Goal: Information Seeking & Learning: Learn about a topic

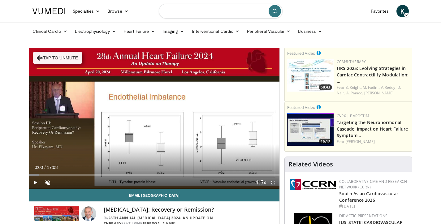
click at [202, 15] on input "Search topics, interventions" at bounding box center [221, 11] width 124 height 15
type input "**********"
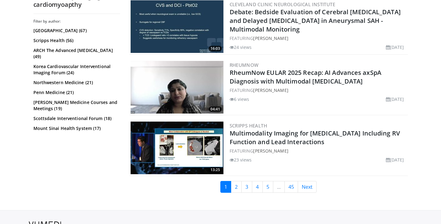
scroll to position [1561, 0]
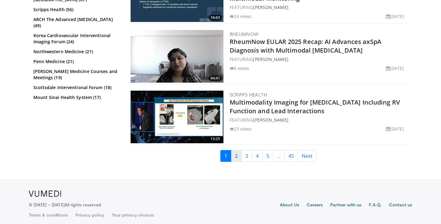
click at [238, 152] on link "2" at bounding box center [236, 156] width 11 height 12
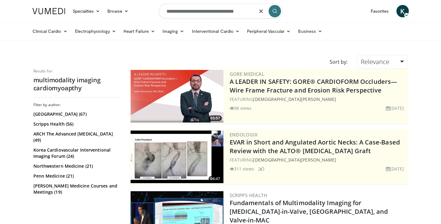
click at [249, 11] on input "**********" at bounding box center [221, 11] width 124 height 15
click at [255, 12] on button "button" at bounding box center [261, 11] width 12 height 12
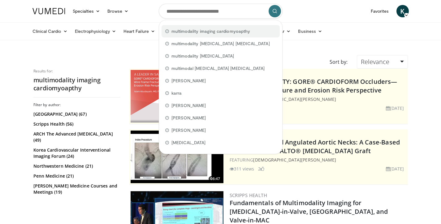
click at [224, 32] on span "multimodality imaging cardiomyoapthy" at bounding box center [210, 31] width 79 height 6
type input "**********"
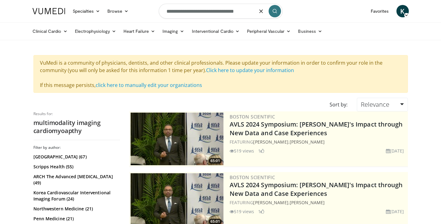
click at [252, 12] on input "**********" at bounding box center [221, 11] width 124 height 15
type input "**********"
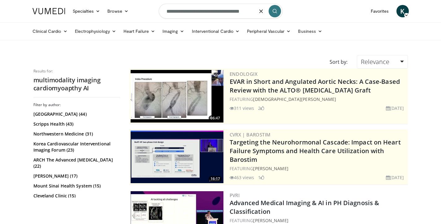
click at [258, 14] on form "**********" at bounding box center [221, 11] width 124 height 22
click at [257, 11] on button "button" at bounding box center [261, 11] width 12 height 12
type input "**********"
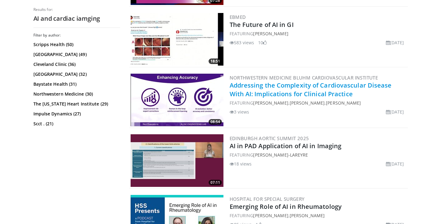
scroll to position [1398, 0]
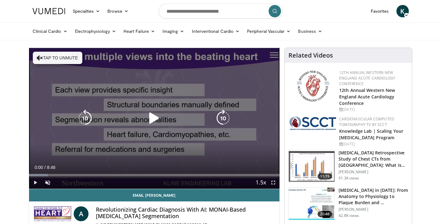
click at [154, 120] on icon "Video Player" at bounding box center [153, 118] width 17 height 17
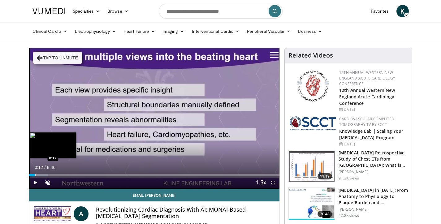
click at [35, 175] on div "Progress Bar" at bounding box center [35, 175] width 1 height 2
click at [40, 174] on div "Progress Bar" at bounding box center [40, 175] width 1 height 2
click at [44, 175] on div "Progress Bar" at bounding box center [44, 175] width 1 height 2
click at [49, 174] on div "Progress Bar" at bounding box center [49, 175] width 1 height 2
click at [54, 175] on div "Progress Bar" at bounding box center [54, 175] width 1 height 2
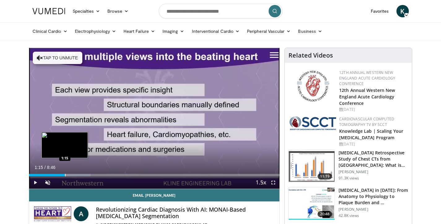
click at [65, 174] on div "Progress Bar" at bounding box center [65, 175] width 1 height 2
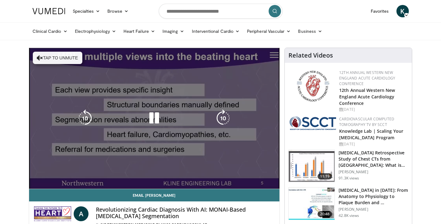
click at [68, 174] on video-js "**********" at bounding box center [154, 118] width 251 height 141
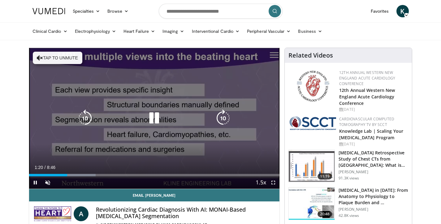
click at [60, 60] on button "Tap to unmute" at bounding box center [58, 58] width 50 height 12
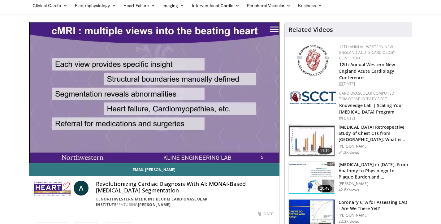
scroll to position [28, 0]
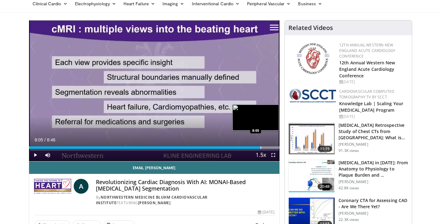
click at [261, 148] on div "Progress Bar" at bounding box center [261, 147] width 1 height 2
click at [265, 148] on div "Loaded : 100.00% 8:07 8:14" at bounding box center [154, 147] width 251 height 2
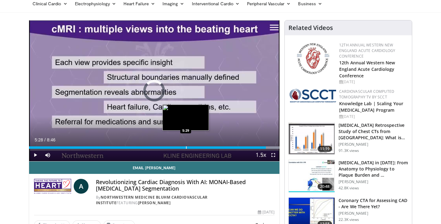
click at [185, 147] on div "8:17" at bounding box center [147, 147] width 237 height 2
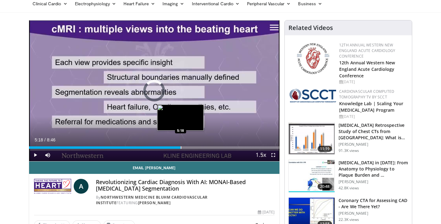
click at [181, 148] on div "Progress Bar" at bounding box center [181, 147] width 1 height 2
click at [177, 148] on div "Progress Bar" at bounding box center [177, 147] width 1 height 2
click at [173, 148] on div "Progress Bar" at bounding box center [173, 147] width 1 height 2
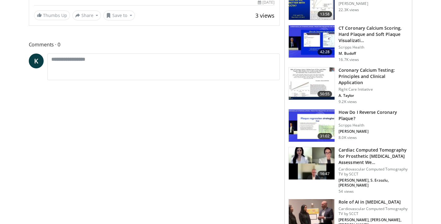
scroll to position [293, 0]
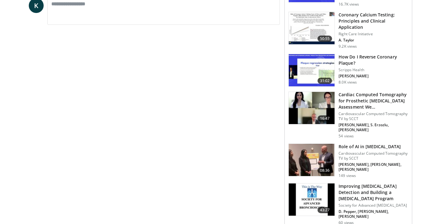
click at [344, 144] on h3 "Role of AI in Cardiac Imaging" at bounding box center [374, 147] width 70 height 6
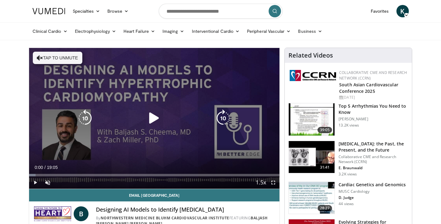
click at [153, 120] on icon "Video Player" at bounding box center [153, 118] width 17 height 17
click at [51, 57] on button "Tap to unmute" at bounding box center [58, 58] width 50 height 12
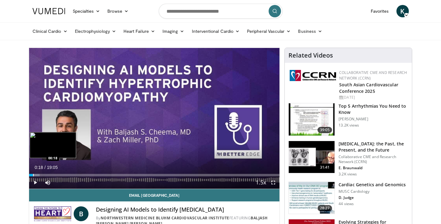
click at [33, 176] on div "Progress Bar" at bounding box center [33, 175] width 1 height 2
click at [38, 174] on div "Loaded : 6.06% 00:18 00:40" at bounding box center [154, 174] width 251 height 6
click at [43, 175] on div "Progress Bar" at bounding box center [43, 175] width 1 height 2
click at [50, 175] on div "Progress Bar" at bounding box center [50, 175] width 1 height 2
click at [60, 175] on div "Progress Bar" at bounding box center [60, 175] width 1 height 2
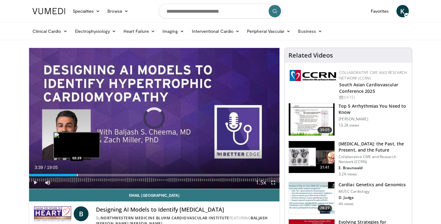
click at [77, 174] on div "Progress Bar" at bounding box center [77, 175] width 1 height 2
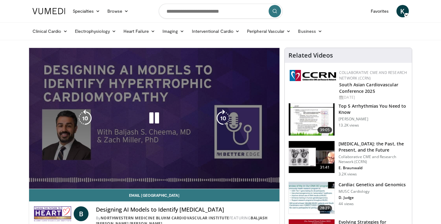
click at [82, 175] on video-js "**********" at bounding box center [154, 118] width 251 height 141
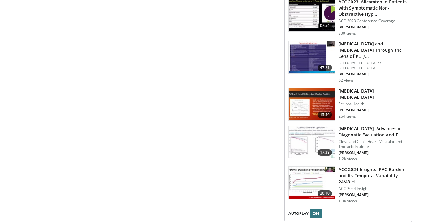
scroll to position [794, 0]
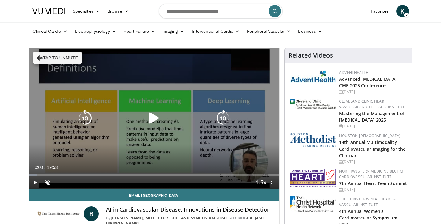
click at [157, 119] on icon "Video Player" at bounding box center [153, 118] width 17 height 17
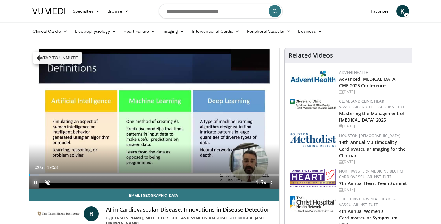
click at [37, 177] on span "Video Player" at bounding box center [35, 182] width 12 height 12
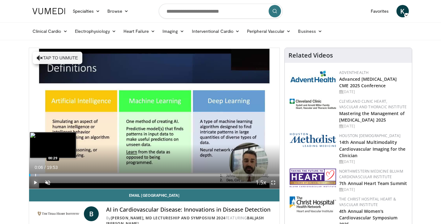
click at [35, 174] on div "Progress Bar" at bounding box center [35, 175] width 1 height 2
click at [44, 175] on div "Progress Bar" at bounding box center [44, 175] width 1 height 2
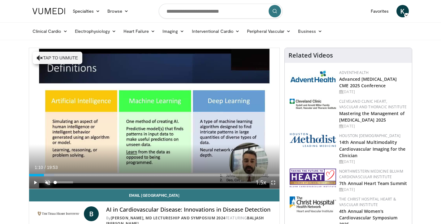
click at [48, 177] on span "Video Player" at bounding box center [47, 182] width 12 height 12
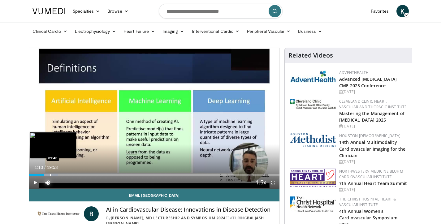
click at [50, 174] on div "Progress Bar" at bounding box center [50, 175] width 1 height 2
click at [56, 175] on div "Progress Bar" at bounding box center [56, 175] width 1 height 2
click at [60, 175] on div "Progress Bar" at bounding box center [60, 175] width 1 height 2
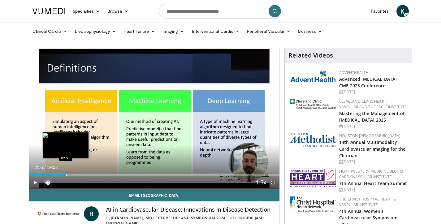
click at [66, 175] on div "Progress Bar" at bounding box center [66, 175] width 1 height 2
click at [69, 176] on div "Progress Bar" at bounding box center [69, 175] width 1 height 2
click at [76, 176] on div "Progress Bar" at bounding box center [76, 175] width 1 height 2
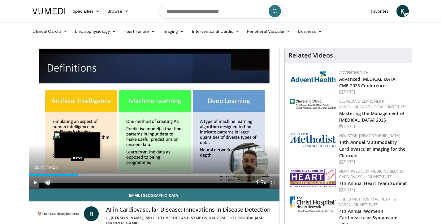
click at [78, 175] on div "Progress Bar" at bounding box center [78, 175] width 1 height 2
click at [82, 175] on div "Progress Bar" at bounding box center [82, 175] width 1 height 2
click at [86, 176] on div "Loaded : 26.60% 04:10 04:32" at bounding box center [154, 175] width 251 height 2
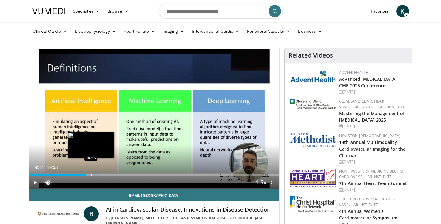
click at [91, 175] on div "Progress Bar" at bounding box center [91, 175] width 1 height 2
click at [96, 174] on div "Progress Bar" at bounding box center [96, 175] width 1 height 2
click at [99, 174] on div "Progress Bar" at bounding box center [99, 175] width 1 height 2
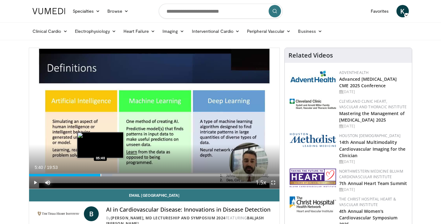
click at [101, 174] on div "Progress Bar" at bounding box center [101, 175] width 1 height 2
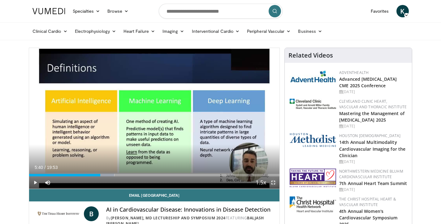
click at [276, 182] on span "Video Player" at bounding box center [273, 182] width 12 height 12
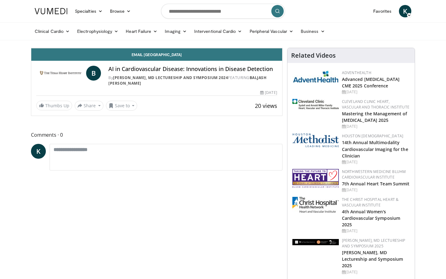
click at [162, 36] on div "Progress Bar" at bounding box center [162, 34] width 1 height 2
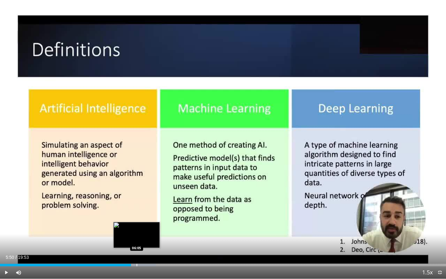
click at [137, 224] on div "Progress Bar" at bounding box center [137, 264] width 1 height 2
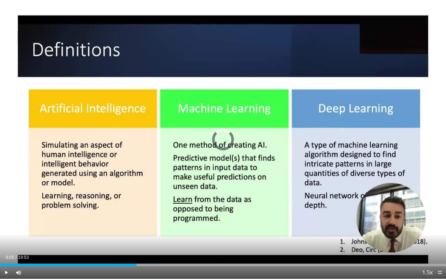
click at [140, 224] on div "Progress Bar" at bounding box center [140, 264] width 1 height 2
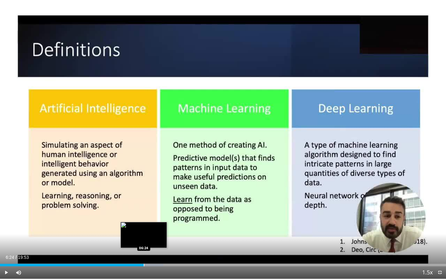
click at [144, 224] on div "Progress Bar" at bounding box center [144, 264] width 1 height 2
click at [150, 224] on div "Progress Bar" at bounding box center [150, 264] width 1 height 2
click at [153, 224] on div "Progress Bar" at bounding box center [153, 264] width 1 height 2
click at [156, 224] on div "Progress Bar" at bounding box center [156, 264] width 1 height 2
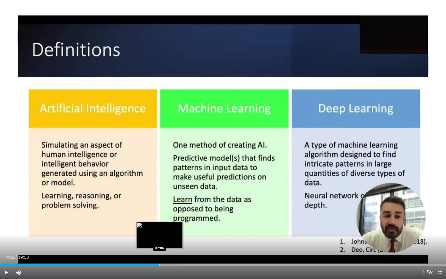
click at [159, 224] on div "Progress Bar" at bounding box center [159, 264] width 1 height 2
click at [163, 224] on div "Progress Bar" at bounding box center [162, 264] width 1 height 2
click at [166, 224] on div "Progress Bar" at bounding box center [166, 264] width 1 height 2
click at [168, 224] on div "Progress Bar" at bounding box center [168, 264] width 1 height 2
click at [171, 224] on div "Progress Bar" at bounding box center [171, 264] width 1 height 2
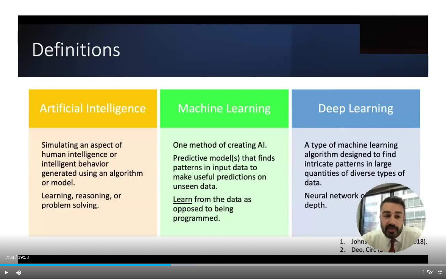
click at [174, 224] on div "Current Time 7:38 / Duration 19:53 Play Skip Backward Skip Forward Mute 0% Load…" at bounding box center [223, 272] width 446 height 12
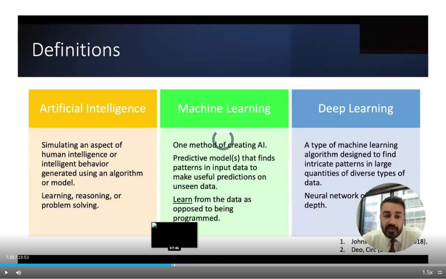
click at [174, 224] on div "Progress Bar" at bounding box center [174, 264] width 1 height 2
click at [176, 224] on div "Loaded : 44.43% 07:51 07:51" at bounding box center [223, 264] width 446 height 2
click at [179, 224] on div "Progress Bar" at bounding box center [179, 264] width 1 height 2
click at [181, 224] on div "Progress Bar" at bounding box center [181, 264] width 1 height 2
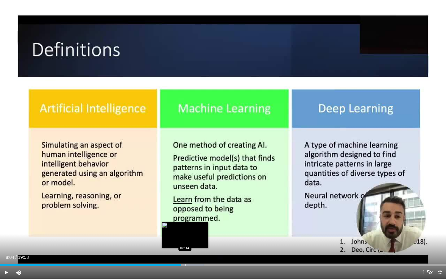
click at [185, 224] on div "Progress Bar" at bounding box center [185, 264] width 1 height 2
click at [188, 224] on div "Progress Bar" at bounding box center [188, 264] width 1 height 2
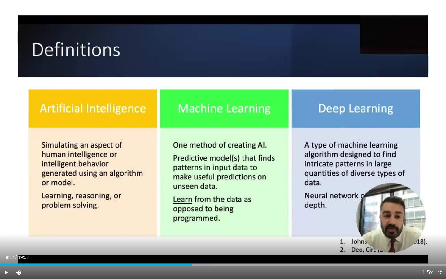
click at [192, 224] on div "Progress Bar" at bounding box center [192, 264] width 1 height 2
click at [193, 224] on div "Progress Bar" at bounding box center [193, 264] width 1 height 2
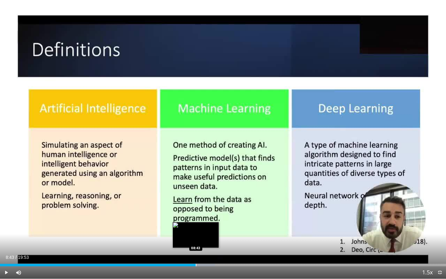
click at [196, 224] on div "Progress Bar" at bounding box center [196, 264] width 1 height 2
click at [197, 224] on div "Progress Bar" at bounding box center [197, 264] width 1 height 2
click at [199, 224] on div "Progress Bar" at bounding box center [198, 264] width 1 height 2
click at [200, 224] on div "Progress Bar" at bounding box center [199, 264] width 1 height 2
click at [203, 224] on div "Progress Bar" at bounding box center [203, 264] width 1 height 2
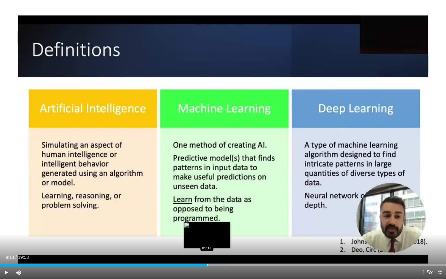
click at [207, 224] on div "Progress Bar" at bounding box center [207, 264] width 1 height 2
click at [209, 224] on div "Progress Bar" at bounding box center [208, 264] width 1 height 2
click at [213, 224] on div "Progress Bar" at bounding box center [213, 264] width 1 height 2
click at [215, 224] on div "Progress Bar" at bounding box center [215, 264] width 1 height 2
click at [219, 224] on div "Progress Bar" at bounding box center [219, 264] width 1 height 2
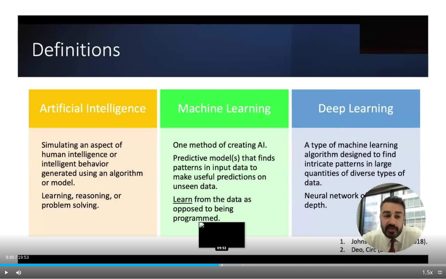
click at [222, 224] on div "Progress Bar" at bounding box center [222, 264] width 1 height 2
click at [224, 224] on div "Progress Bar" at bounding box center [224, 264] width 1 height 2
click at [226, 224] on div "Progress Bar" at bounding box center [226, 264] width 1 height 2
click at [228, 224] on div "Progress Bar" at bounding box center [228, 264] width 1 height 2
click at [231, 224] on div "Progress Bar" at bounding box center [231, 264] width 1 height 2
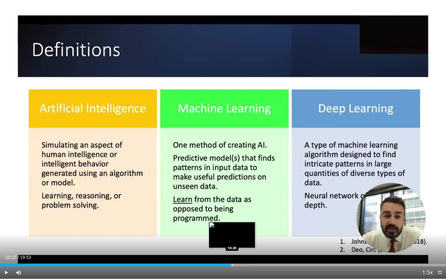
click at [232, 224] on div "Progress Bar" at bounding box center [232, 264] width 1 height 2
click at [234, 224] on div "Progress Bar" at bounding box center [234, 264] width 1 height 2
click at [236, 224] on div "Progress Bar" at bounding box center [236, 264] width 1 height 2
click at [237, 224] on div "Progress Bar" at bounding box center [237, 264] width 1 height 2
click at [239, 224] on div "Progress Bar" at bounding box center [239, 264] width 1 height 2
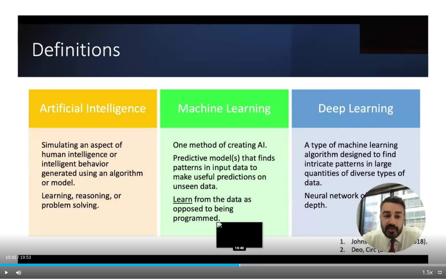
click at [239, 224] on div "Progress Bar" at bounding box center [239, 264] width 1 height 2
click at [241, 224] on div "Progress Bar" at bounding box center [241, 264] width 1 height 2
click at [244, 224] on div "Progress Bar" at bounding box center [243, 264] width 1 height 2
click at [246, 224] on div "Progress Bar" at bounding box center [246, 264] width 1 height 2
click at [249, 224] on div "Progress Bar" at bounding box center [249, 264] width 1 height 2
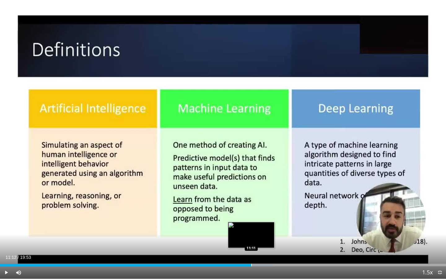
click at [251, 224] on div "Progress Bar" at bounding box center [251, 264] width 1 height 2
click at [254, 224] on div "Progress Bar" at bounding box center [254, 264] width 1 height 2
click at [256, 224] on div "Progress Bar" at bounding box center [255, 264] width 1 height 2
click at [258, 224] on div "Progress Bar" at bounding box center [258, 264] width 1 height 2
click at [259, 224] on div "Progress Bar" at bounding box center [259, 264] width 1 height 2
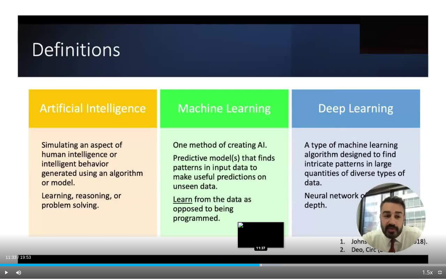
click at [261, 224] on div "Progress Bar" at bounding box center [261, 264] width 1 height 2
click at [264, 224] on div "Progress Bar" at bounding box center [264, 264] width 1 height 2
click at [268, 224] on div "Progress Bar" at bounding box center [268, 264] width 1 height 2
click at [269, 224] on div "Progress Bar" at bounding box center [269, 264] width 1 height 2
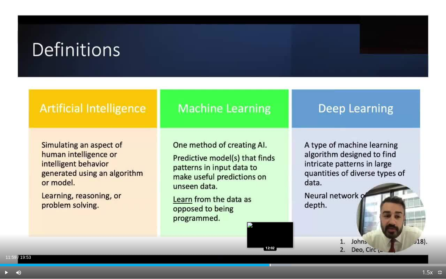
click at [270, 224] on div "Progress Bar" at bounding box center [270, 264] width 1 height 2
click at [271, 224] on div "Progress Bar" at bounding box center [271, 264] width 1 height 2
click at [272, 224] on div "Progress Bar" at bounding box center [272, 264] width 1 height 2
click at [273, 224] on div "Progress Bar" at bounding box center [273, 264] width 1 height 2
click at [275, 224] on div "Progress Bar" at bounding box center [275, 264] width 1 height 2
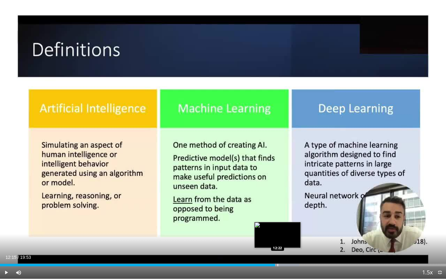
click at [278, 224] on div "Progress Bar" at bounding box center [277, 264] width 1 height 2
click at [278, 224] on div "Progress Bar" at bounding box center [278, 264] width 1 height 2
click at [283, 224] on div "Progress Bar" at bounding box center [283, 264] width 1 height 2
click at [286, 224] on div "Progress Bar" at bounding box center [286, 264] width 1 height 2
click at [287, 224] on div "Progress Bar" at bounding box center [287, 264] width 1 height 2
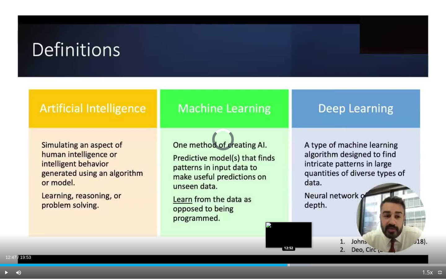
click at [289, 224] on div "Progress Bar" at bounding box center [289, 264] width 1 height 2
click at [290, 224] on div "Progress Bar" at bounding box center [290, 264] width 1 height 2
click at [294, 224] on div "Progress Bar" at bounding box center [294, 264] width 1 height 2
click at [296, 224] on div "Progress Bar" at bounding box center [296, 264] width 1 height 2
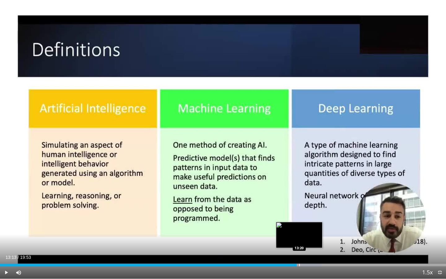
click at [299, 224] on div "Progress Bar" at bounding box center [299, 264] width 1 height 2
click at [302, 224] on div "Current Time 13:20 / Duration 19:53 Play Skip Backward Skip Forward Mute 0% Loa…" at bounding box center [223, 272] width 446 height 12
click at [302, 224] on div "Progress Bar" at bounding box center [302, 264] width 1 height 2
click at [304, 224] on div "Progress Bar" at bounding box center [304, 264] width 1 height 2
click at [306, 224] on div "Progress Bar" at bounding box center [306, 264] width 1 height 2
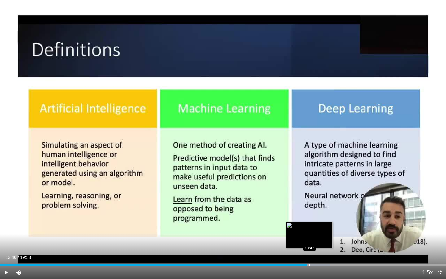
click at [309, 224] on div "Progress Bar" at bounding box center [309, 264] width 1 height 2
click at [311, 224] on div "Progress Bar" at bounding box center [311, 264] width 1 height 2
click at [313, 224] on div "Current Time 13:53 / Duration 19:53 Play Skip Backward Skip Forward Mute 0% Loa…" at bounding box center [223, 272] width 446 height 12
click at [315, 224] on div "Progress Bar" at bounding box center [315, 264] width 1 height 2
click at [319, 224] on div "Progress Bar" at bounding box center [319, 264] width 1 height 2
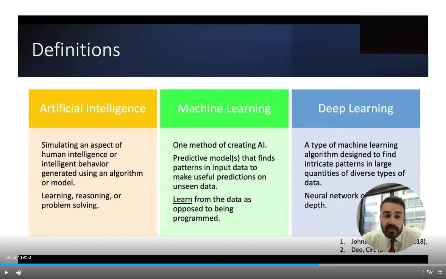
click at [322, 224] on div "Current Time 14:12 / Duration 19:53 Play Skip Backward Skip Forward Mute 0% Loa…" at bounding box center [223, 272] width 446 height 12
click at [325, 224] on div "Progress Bar" at bounding box center [325, 264] width 1 height 2
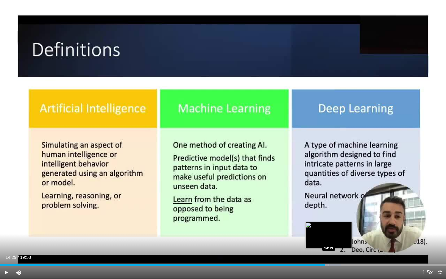
click at [328, 224] on div "Progress Bar" at bounding box center [328, 264] width 1 height 2
click at [331, 224] on div "Progress Bar" at bounding box center [331, 264] width 1 height 2
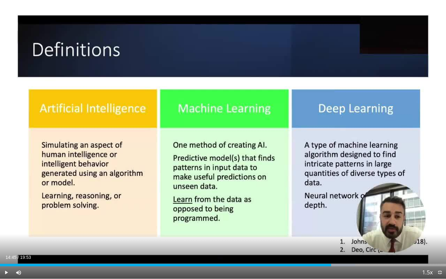
click at [336, 224] on div "Current Time 14:45 / Duration 19:53 Play Skip Backward Skip Forward Mute 0% Loa…" at bounding box center [223, 272] width 446 height 12
click at [337, 224] on div "Progress Bar" at bounding box center [337, 264] width 1 height 2
click at [342, 224] on div "Progress Bar" at bounding box center [342, 264] width 1 height 2
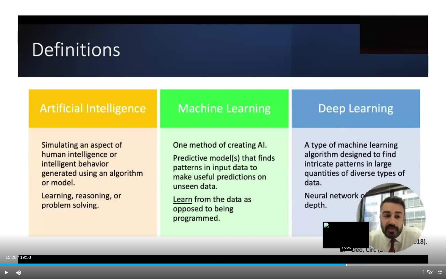
click at [346, 224] on div "Progress Bar" at bounding box center [346, 264] width 1 height 2
click at [352, 224] on div "Progress Bar" at bounding box center [352, 264] width 1 height 2
click at [353, 224] on div "Progress Bar" at bounding box center [353, 264] width 1 height 2
click at [358, 224] on div "Progress Bar" at bounding box center [358, 264] width 1 height 2
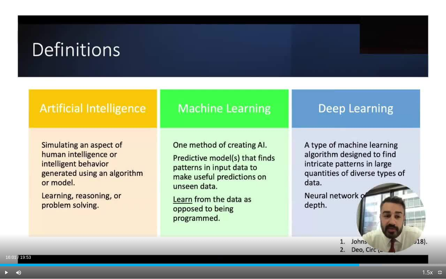
click at [363, 224] on div "Current Time 16:01 / Duration 19:53 Play Skip Backward Skip Forward Mute 0% Loa…" at bounding box center [223, 272] width 446 height 12
click at [362, 224] on div "Progress Bar" at bounding box center [362, 264] width 1 height 2
click at [365, 224] on div "Progress Bar" at bounding box center [365, 264] width 1 height 2
click at [367, 224] on div "Progress Bar" at bounding box center [367, 264] width 1 height 2
click at [370, 224] on div "Progress Bar" at bounding box center [370, 264] width 1 height 2
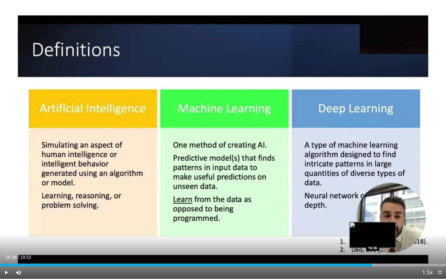
click at [372, 224] on div "Progress Bar" at bounding box center [372, 264] width 1 height 2
click at [375, 224] on div "Progress Bar" at bounding box center [375, 264] width 1 height 2
click at [377, 224] on div "Progress Bar" at bounding box center [377, 264] width 1 height 2
click at [380, 224] on div "Progress Bar" at bounding box center [380, 264] width 1 height 2
click at [384, 224] on div "Progress Bar" at bounding box center [384, 264] width 1 height 2
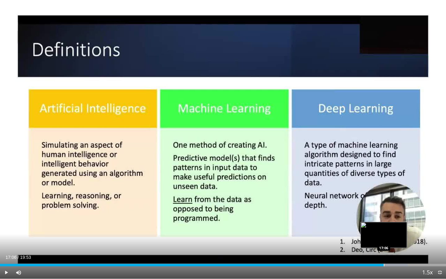
click at [384, 224] on div "Progress Bar" at bounding box center [384, 264] width 1 height 2
click at [387, 224] on div "Progress Bar" at bounding box center [387, 264] width 1 height 2
click at [389, 224] on div "Current Time 17:15 / Duration 19:53 Play Skip Backward Skip Forward Mute 0% Loa…" at bounding box center [223, 272] width 446 height 12
click at [390, 224] on div "Progress Bar" at bounding box center [390, 264] width 1 height 2
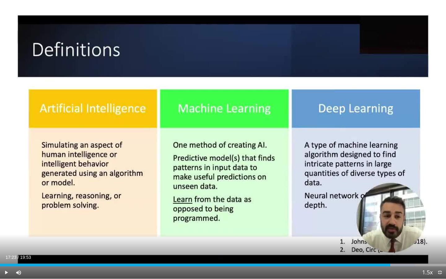
click at [393, 224] on div "Current Time 17:23 / Duration 19:53 Play Skip Backward Skip Forward Mute 0% Loa…" at bounding box center [223, 272] width 446 height 12
click at [393, 224] on div "Progress Bar" at bounding box center [397, 264] width 36 height 2
click at [395, 224] on div "Progress Bar" at bounding box center [395, 264] width 1 height 2
click at [397, 224] on div "Progress Bar" at bounding box center [397, 264] width 1 height 2
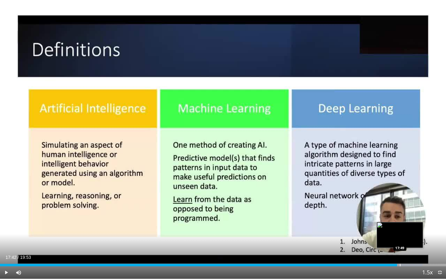
click at [400, 224] on div "Progress Bar" at bounding box center [400, 264] width 1 height 2
click at [402, 224] on div "Progress Bar" at bounding box center [402, 264] width 1 height 2
click at [404, 224] on div "Progress Bar" at bounding box center [404, 264] width 1 height 2
click at [407, 224] on div "Progress Bar" at bounding box center [407, 264] width 1 height 2
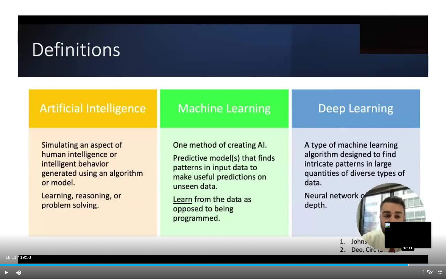
click at [408, 224] on div "Progress Bar" at bounding box center [408, 264] width 1 height 2
click at [410, 224] on div "Progress Bar" at bounding box center [410, 264] width 1 height 2
click at [411, 224] on div "Progress Bar" at bounding box center [411, 264] width 1 height 2
click at [413, 224] on div "Progress Bar" at bounding box center [413, 264] width 1 height 2
click at [416, 224] on div "Progress Bar" at bounding box center [416, 264] width 1 height 2
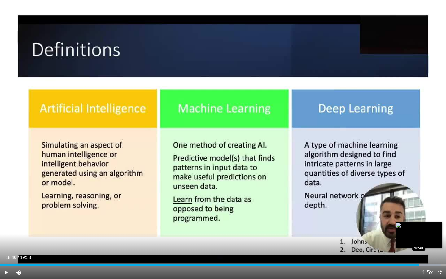
click at [419, 224] on div "Progress Bar" at bounding box center [419, 264] width 1 height 2
click at [420, 224] on div "Progress Bar" at bounding box center [420, 264] width 1 height 2
click at [422, 224] on div "Progress Bar" at bounding box center [422, 264] width 1 height 2
click at [426, 224] on div "Progress Bar" at bounding box center [426, 264] width 1 height 2
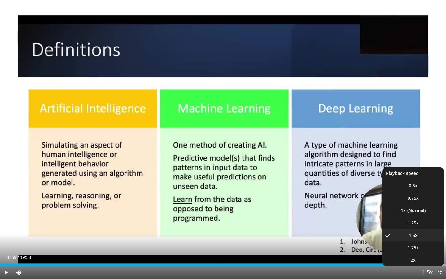
click at [429, 224] on button "Playback Rate" at bounding box center [427, 272] width 12 height 12
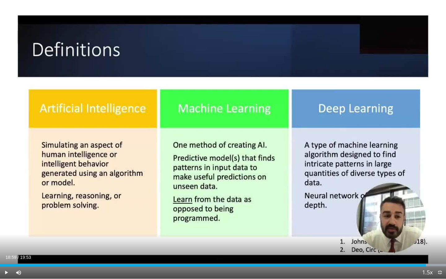
click at [398, 224] on div "Current Time 18:59 / Duration 19:53 Play Skip Backward Skip Forward Mute 0% Loa…" at bounding box center [223, 272] width 446 height 12
click at [404, 224] on div "Current Time 18:59 / Duration 19:53 Play Skip Backward Skip Forward Mute 0% Loa…" at bounding box center [223, 272] width 446 height 12
click at [367, 224] on div "Current Time 18:59 / Duration 19:53 Play Skip Backward Skip Forward Mute 0% Loa…" at bounding box center [223, 272] width 446 height 12
click at [6, 224] on span "Video Player" at bounding box center [6, 272] width 12 height 12
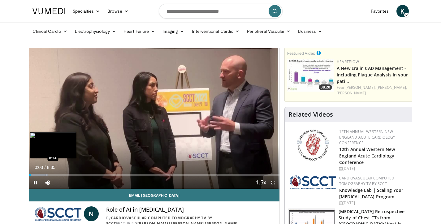
click at [46, 174] on div "Progress Bar" at bounding box center [46, 175] width 1 height 2
click at [62, 173] on div "Loaded : 15.48% 1:07 1:07" at bounding box center [154, 174] width 251 height 6
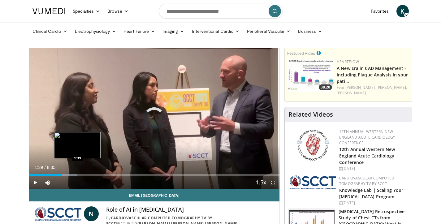
click at [78, 175] on div "Progress Bar" at bounding box center [78, 175] width 1 height 2
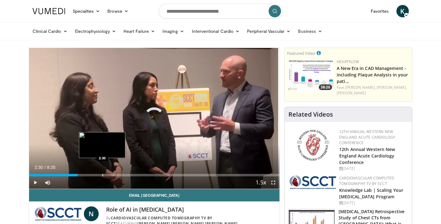
click at [102, 175] on div "Progress Bar" at bounding box center [102, 175] width 1 height 2
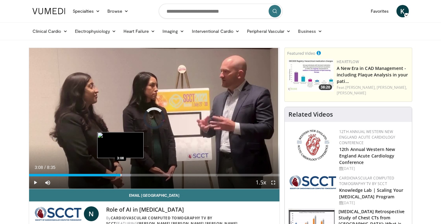
click at [121, 173] on div "Loaded : 40.65% 3:07 3:08" at bounding box center [154, 174] width 251 height 6
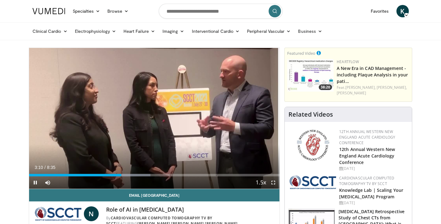
click at [163, 177] on div "Current Time 3:10 / Duration 8:35 Pause Skip Backward Skip Forward Mute 25% Loa…" at bounding box center [154, 182] width 251 height 12
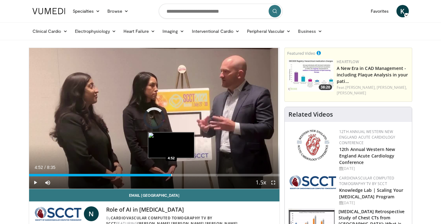
click at [171, 173] on div "Loaded : 50.33% 4:52 4:52" at bounding box center [154, 174] width 251 height 6
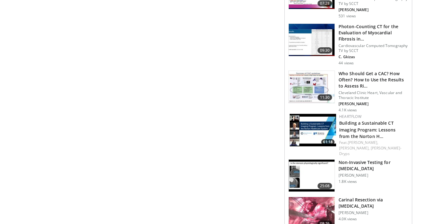
scroll to position [833, 0]
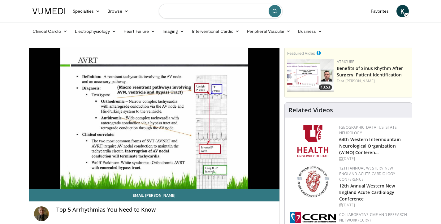
click at [186, 11] on input "Search topics, interventions" at bounding box center [221, 11] width 124 height 15
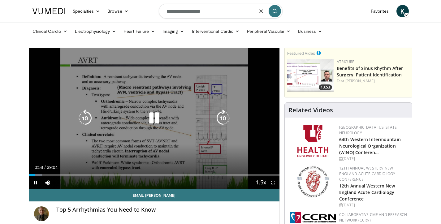
type input "**********"
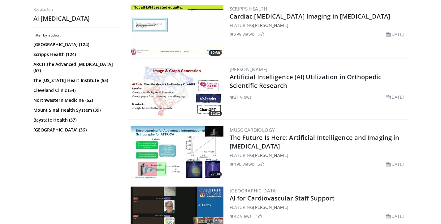
scroll to position [1218, 0]
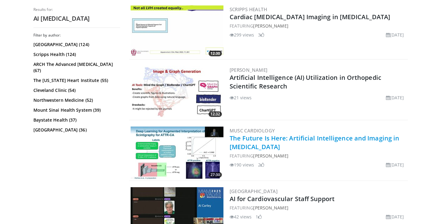
click at [246, 138] on link "The Future Is Here: Artificial Intelligence and Imaging in [MEDICAL_DATA]" at bounding box center [315, 142] width 170 height 17
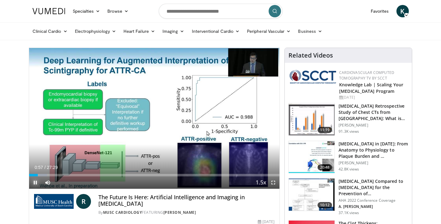
click at [33, 182] on span "Video Player" at bounding box center [35, 182] width 12 height 12
click at [272, 181] on span "Video Player" at bounding box center [273, 182] width 12 height 12
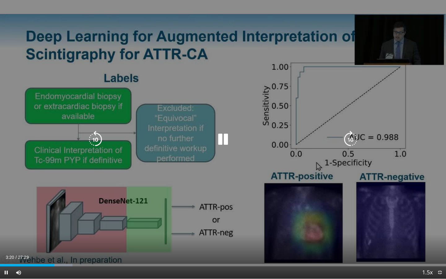
click at [225, 142] on icon "Video Player" at bounding box center [222, 139] width 17 height 17
click at [222, 137] on icon "Video Player" at bounding box center [222, 139] width 17 height 17
click at [224, 141] on icon "Video Player" at bounding box center [222, 139] width 17 height 17
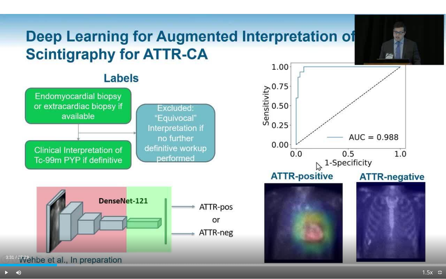
click at [224, 141] on div "10 seconds Tap to unmute" at bounding box center [223, 139] width 446 height 278
click at [7, 224] on span "Video Player" at bounding box center [6, 272] width 12 height 12
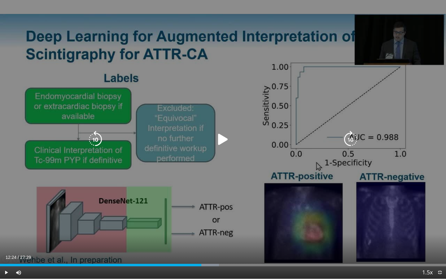
click at [52, 174] on div "10 seconds Tap to unmute" at bounding box center [223, 139] width 446 height 278
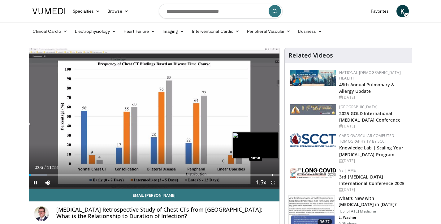
click at [272, 172] on div "Loaded : 7.30% 00:06 10:58" at bounding box center [154, 174] width 251 height 6
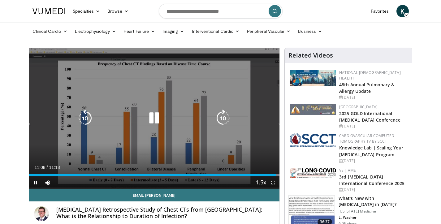
click at [152, 118] on icon "Video Player" at bounding box center [153, 118] width 17 height 17
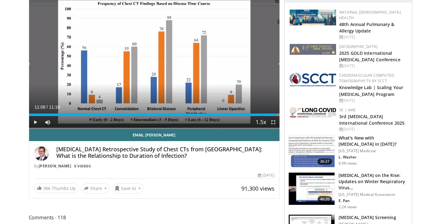
scroll to position [70, 0]
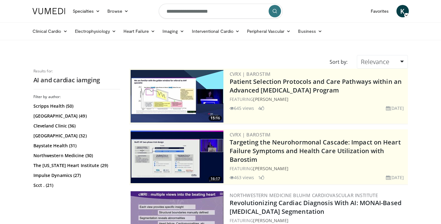
scroll to position [1398, 0]
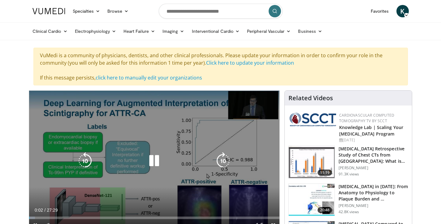
click at [153, 167] on icon "Video Player" at bounding box center [153, 160] width 17 height 17
click at [153, 163] on icon "Video Player" at bounding box center [153, 160] width 17 height 17
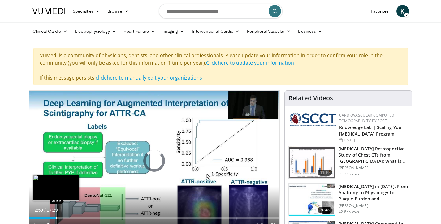
click at [56, 218] on div "Progress Bar" at bounding box center [56, 218] width 1 height 2
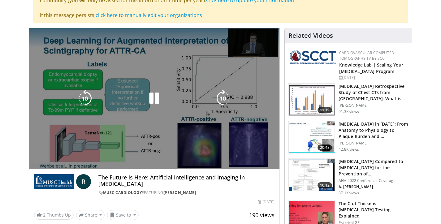
scroll to position [63, 0]
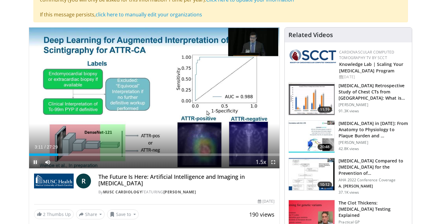
click at [34, 165] on span "Video Player" at bounding box center [35, 162] width 12 height 12
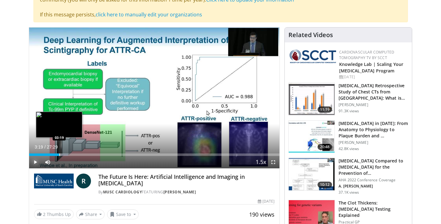
click at [59, 154] on div "Progress Bar" at bounding box center [59, 155] width 1 height 2
click at [62, 154] on div "Loaded : 15.77% 03:19 03:37" at bounding box center [154, 155] width 251 height 2
click at [67, 154] on div "Progress Bar" at bounding box center [67, 155] width 1 height 2
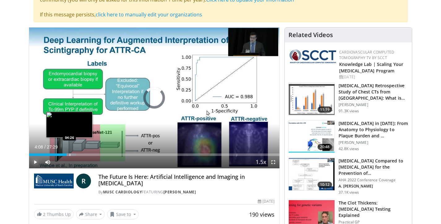
click at [70, 154] on div "Progress Bar" at bounding box center [70, 155] width 1 height 2
click at [71, 155] on div "Progress Bar" at bounding box center [71, 155] width 1 height 2
click at [74, 155] on div "Progress Bar" at bounding box center [74, 155] width 1 height 2
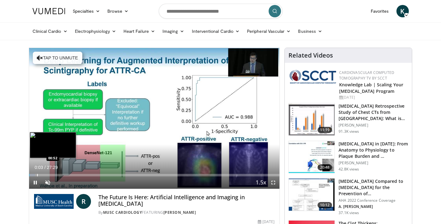
click at [37, 175] on div "Progress Bar" at bounding box center [37, 175] width 1 height 2
click at [49, 176] on div "Progress Bar" at bounding box center [48, 175] width 1 height 2
click at [58, 174] on div "Progress Bar" at bounding box center [58, 175] width 1 height 2
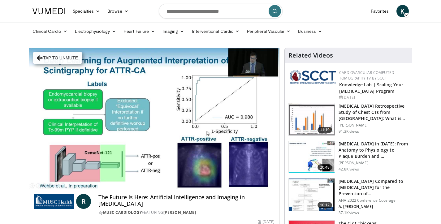
click at [58, 186] on div "Progress Bar" at bounding box center [58, 187] width 1 height 2
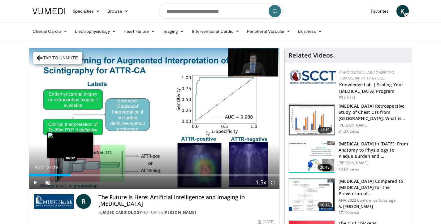
click at [71, 176] on div "Progress Bar" at bounding box center [71, 175] width 1 height 2
click at [81, 175] on div "Progress Bar" at bounding box center [81, 175] width 1 height 2
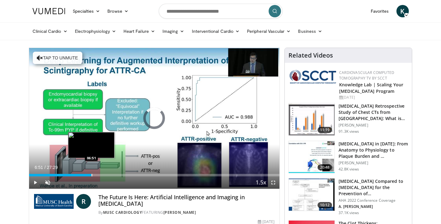
click at [92, 175] on div "Progress Bar" at bounding box center [92, 175] width 1 height 2
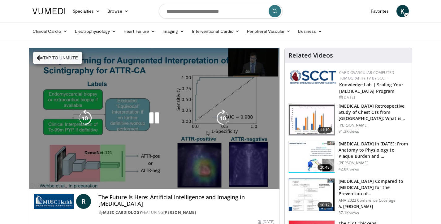
click at [96, 175] on div "10 seconds Tap to unmute" at bounding box center [154, 118] width 251 height 141
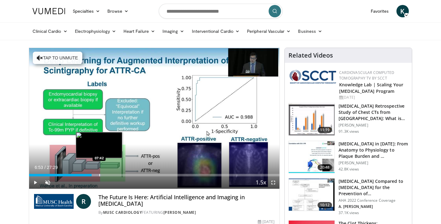
click at [99, 175] on div "Progress Bar" at bounding box center [99, 175] width 1 height 2
click at [110, 176] on div "Progress Bar" at bounding box center [110, 175] width 1 height 2
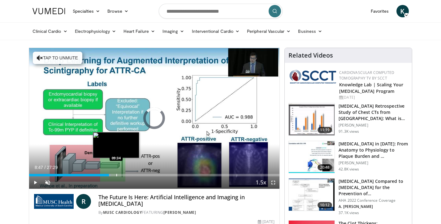
click at [116, 176] on div "Progress Bar" at bounding box center [116, 175] width 1 height 2
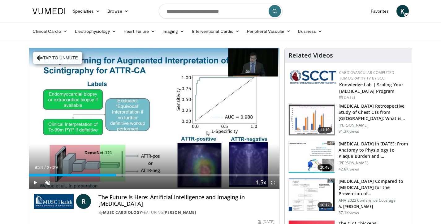
click at [128, 178] on div "Current Time 9:34 / Duration 27:29 Play Skip Backward Skip Forward Unmute 0% Lo…" at bounding box center [154, 182] width 251 height 12
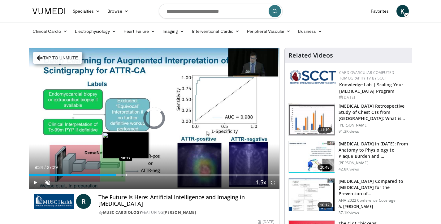
click at [126, 175] on div "Loaded : 38.50% 10:37 10:37" at bounding box center [154, 175] width 251 height 2
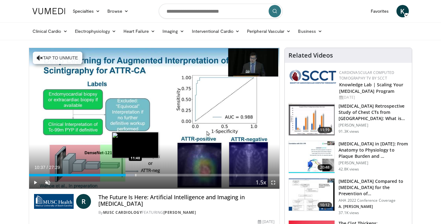
click at [136, 176] on div "Progress Bar" at bounding box center [136, 175] width 1 height 2
